Goal: Information Seeking & Learning: Find specific fact

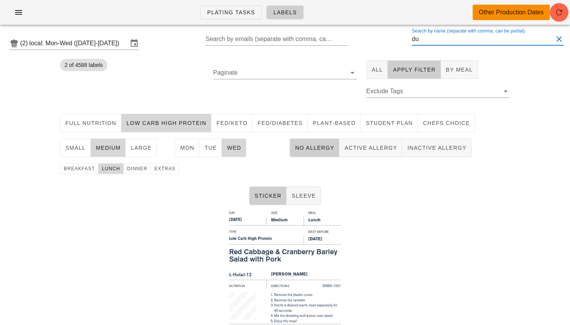
drag, startPoint x: 428, startPoint y: 37, endPoint x: 384, endPoint y: 37, distance: 44.9
click at [386, 37] on div "(2) local: Mon-Wed ([DATE]-[DATE]) Search by emails (separate with comma, can b…" at bounding box center [285, 43] width 570 height 25
click at [368, 67] on button "All" at bounding box center [377, 69] width 22 height 19
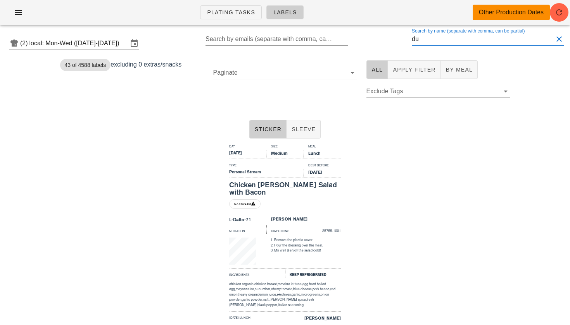
drag, startPoint x: 437, startPoint y: 41, endPoint x: 396, endPoint y: 41, distance: 41.1
click at [397, 41] on div "(2) local: Mon-Wed ([DATE]-[DATE]) Search by emails (separate with comma, can b…" at bounding box center [285, 43] width 570 height 25
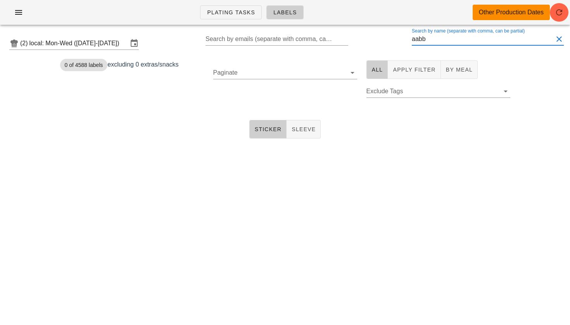
click at [428, 40] on input "aabb" at bounding box center [481, 39] width 141 height 12
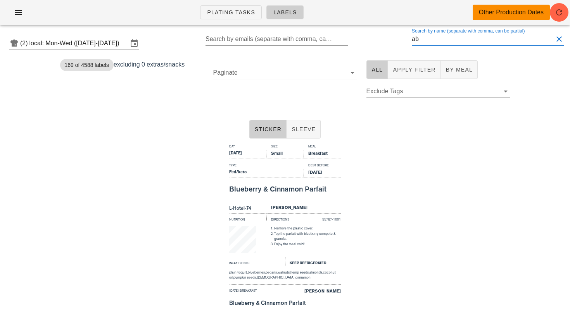
type input "b"
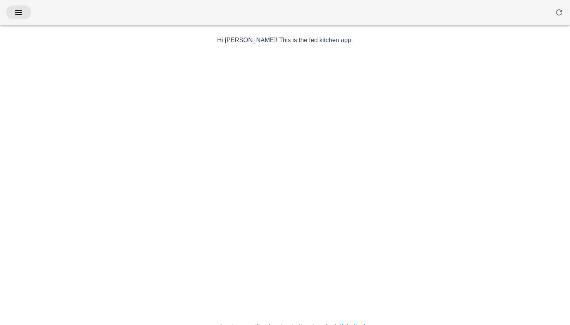
click at [22, 15] on icon "button" at bounding box center [18, 12] width 9 height 9
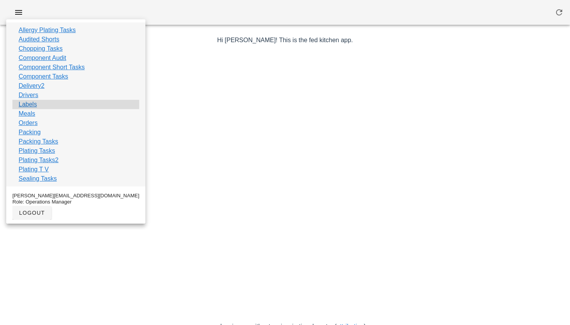
click at [33, 105] on link "Labels" at bounding box center [28, 104] width 18 height 9
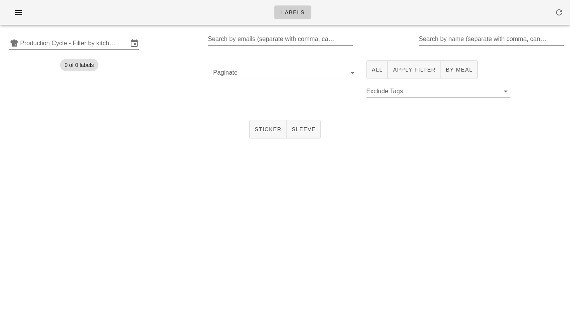
click at [90, 44] on input "Production Cycle - Filter by kitchen production schedules" at bounding box center [74, 43] width 108 height 12
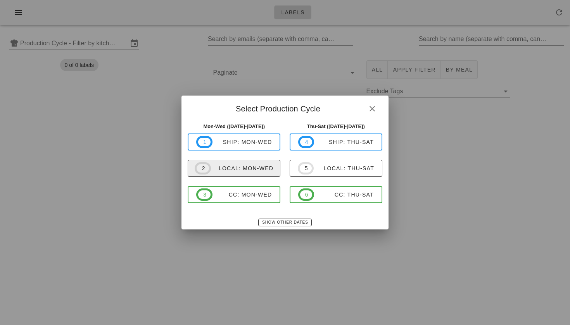
click at [225, 174] on span "2 local: Mon-Wed" at bounding box center [233, 168] width 79 height 12
type input "local: Mon-Wed ([DATE]-[DATE])"
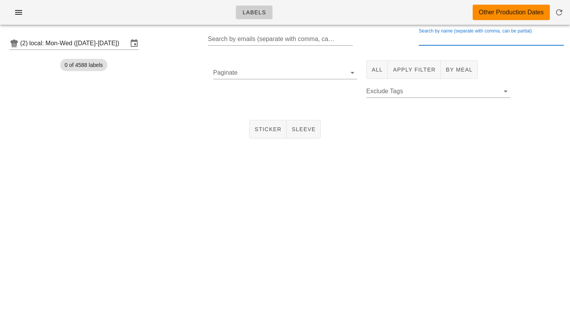
click at [442, 42] on input "Search by name (separate with comma, can be partial)" at bounding box center [489, 39] width 143 height 12
click at [380, 67] on span "All" at bounding box center [377, 70] width 12 height 6
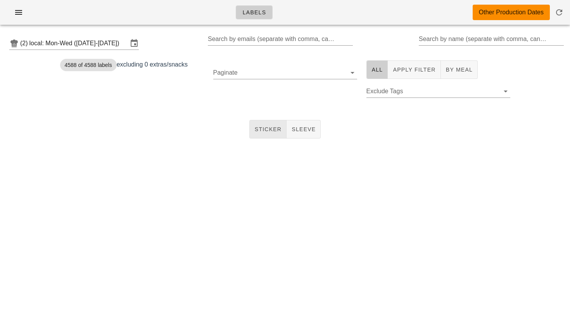
click at [268, 120] on button "Sticker" at bounding box center [268, 129] width 38 height 19
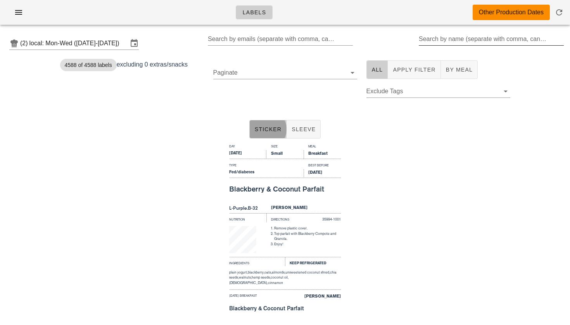
click at [442, 42] on div "Search by name (separate with comma, can be partial)" at bounding box center [489, 39] width 143 height 12
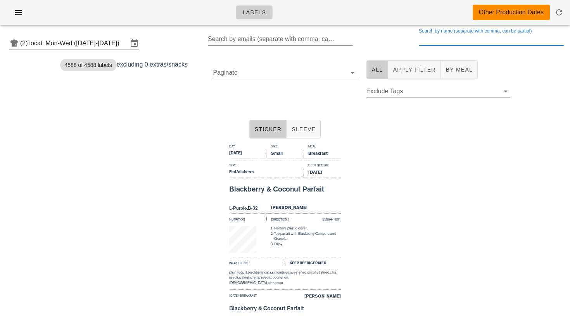
click at [439, 40] on input "Search by name (separate with comma, can be partial)" at bounding box center [489, 39] width 143 height 12
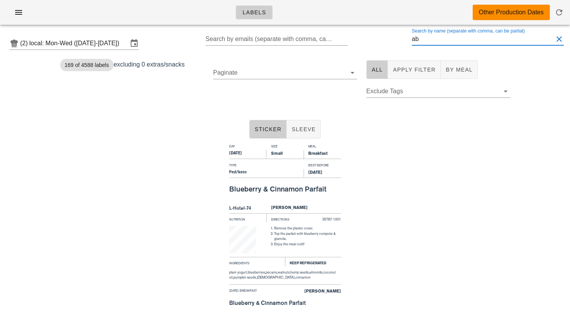
type input "a"
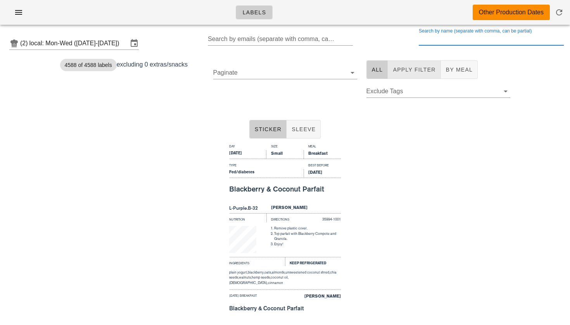
click at [420, 75] on button "Apply Filter" at bounding box center [413, 69] width 53 height 19
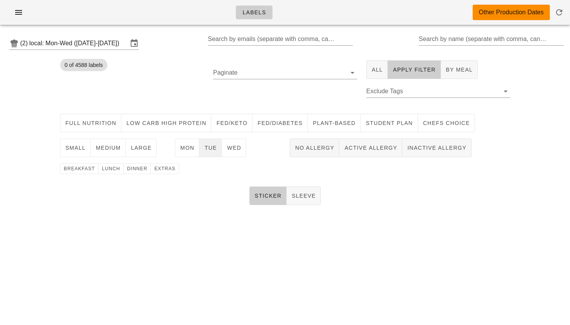
click at [208, 145] on span "Tue" at bounding box center [210, 148] width 13 height 6
click at [87, 167] on span "breakfast" at bounding box center [79, 168] width 31 height 5
click at [105, 149] on span "medium" at bounding box center [108, 148] width 26 height 6
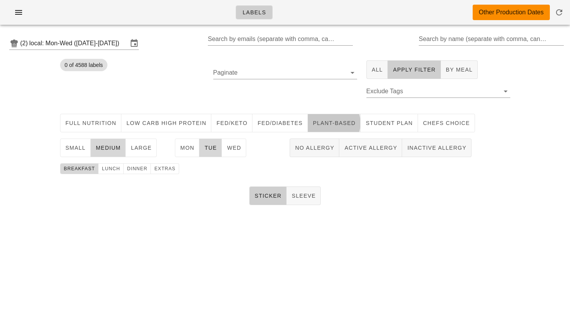
click at [336, 124] on span "Plant-Based" at bounding box center [333, 123] width 43 height 6
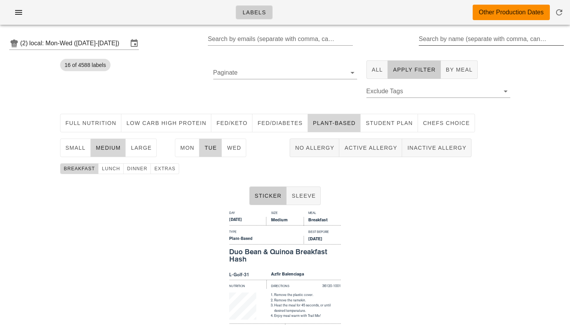
click at [431, 45] on input "Search by name (separate with comma, can be partial)" at bounding box center [489, 39] width 143 height 12
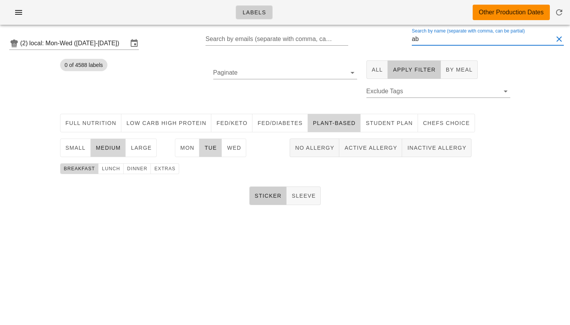
type input "a"
drag, startPoint x: 437, startPoint y: 40, endPoint x: 387, endPoint y: 38, distance: 50.0
click at [387, 38] on div "(2) local: Mon-Wed ([DATE]-[DATE]) Search by emails (separate with comma, can b…" at bounding box center [285, 43] width 570 height 25
type input "a"
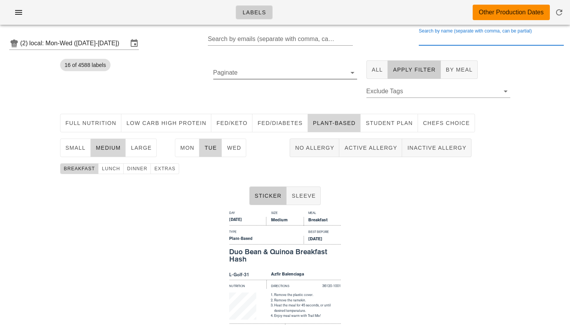
click at [346, 71] on div at bounding box center [351, 72] width 11 height 9
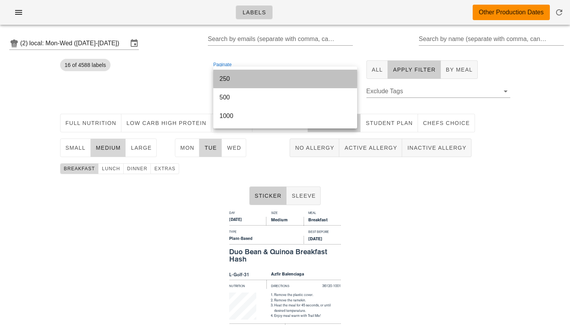
click at [288, 81] on div "250" at bounding box center [284, 78] width 131 height 7
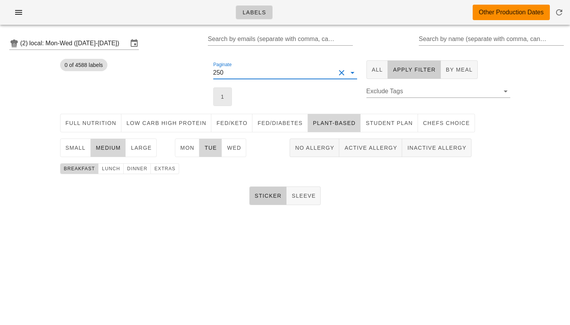
click at [225, 92] on button "1" at bounding box center [222, 97] width 19 height 19
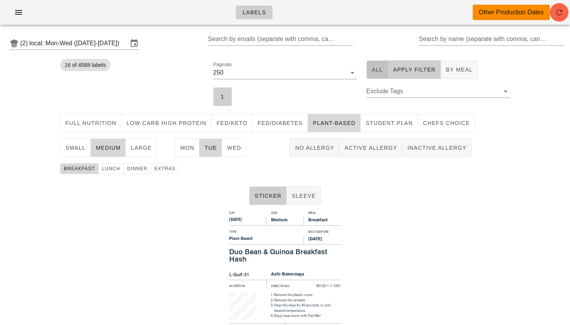
click at [385, 72] on button "All" at bounding box center [377, 69] width 22 height 19
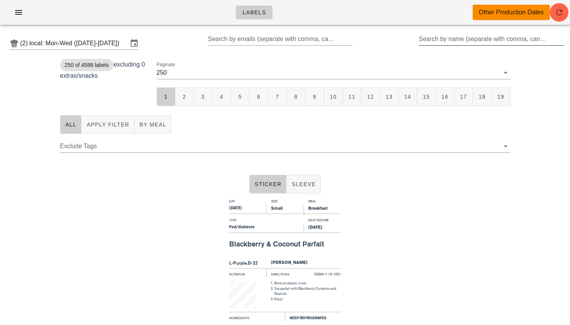
click at [443, 41] on input "Search by name (separate with comma, can be partial)" at bounding box center [489, 39] width 143 height 12
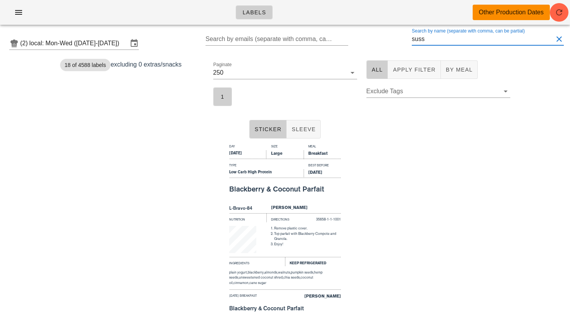
type input "suss"
click at [372, 244] on div "Day Size Meal Monday Large Breakfast Type Best Before Low Carb High Protein Sep…" at bounding box center [285, 235] width 570 height 186
click at [181, 203] on div "Day Size Meal Monday Large Breakfast Type Best Before Low Carb High Protein Sep…" at bounding box center [285, 235] width 570 height 186
